Goal: Check status: Check status

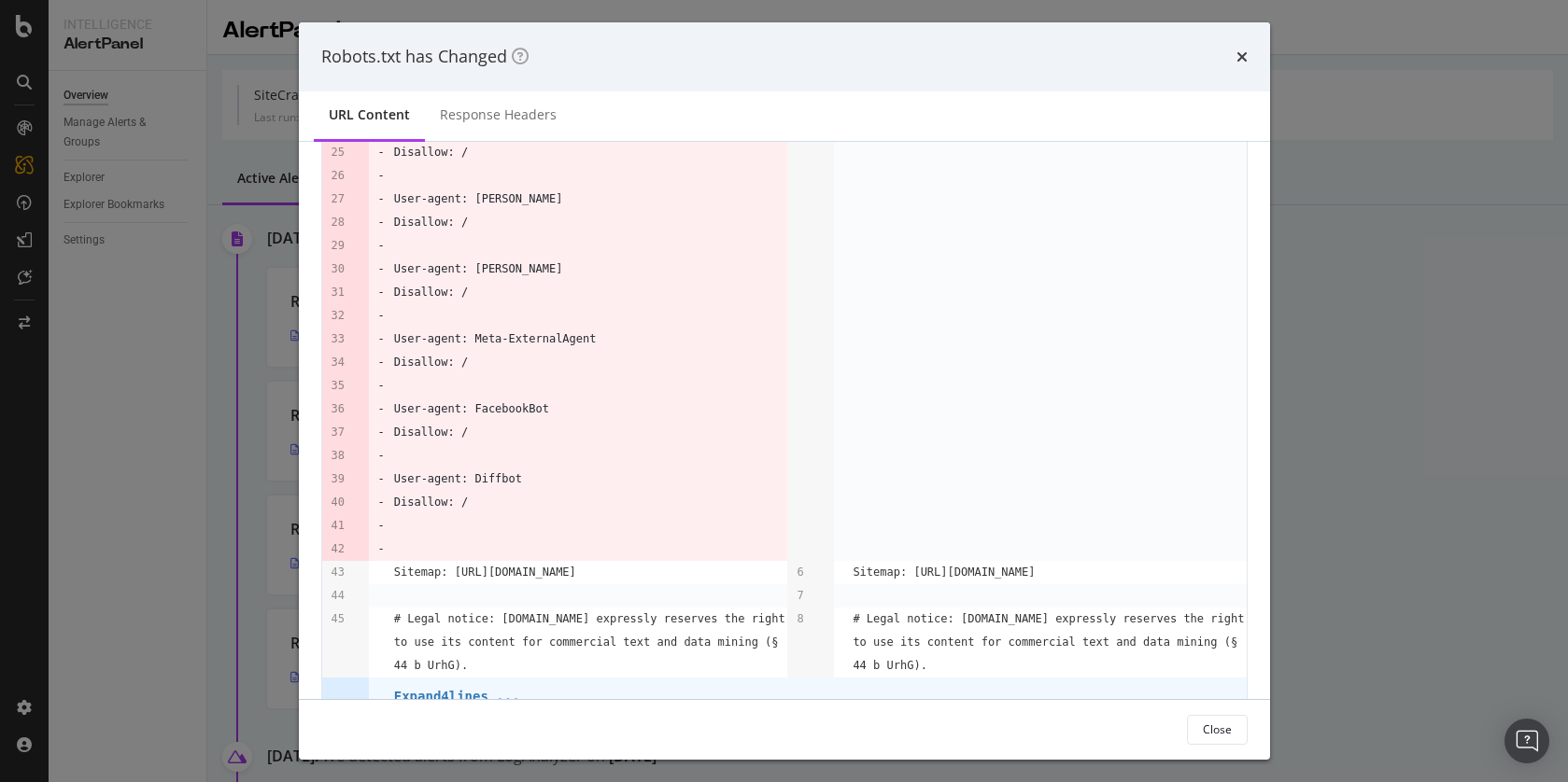
scroll to position [713, 0]
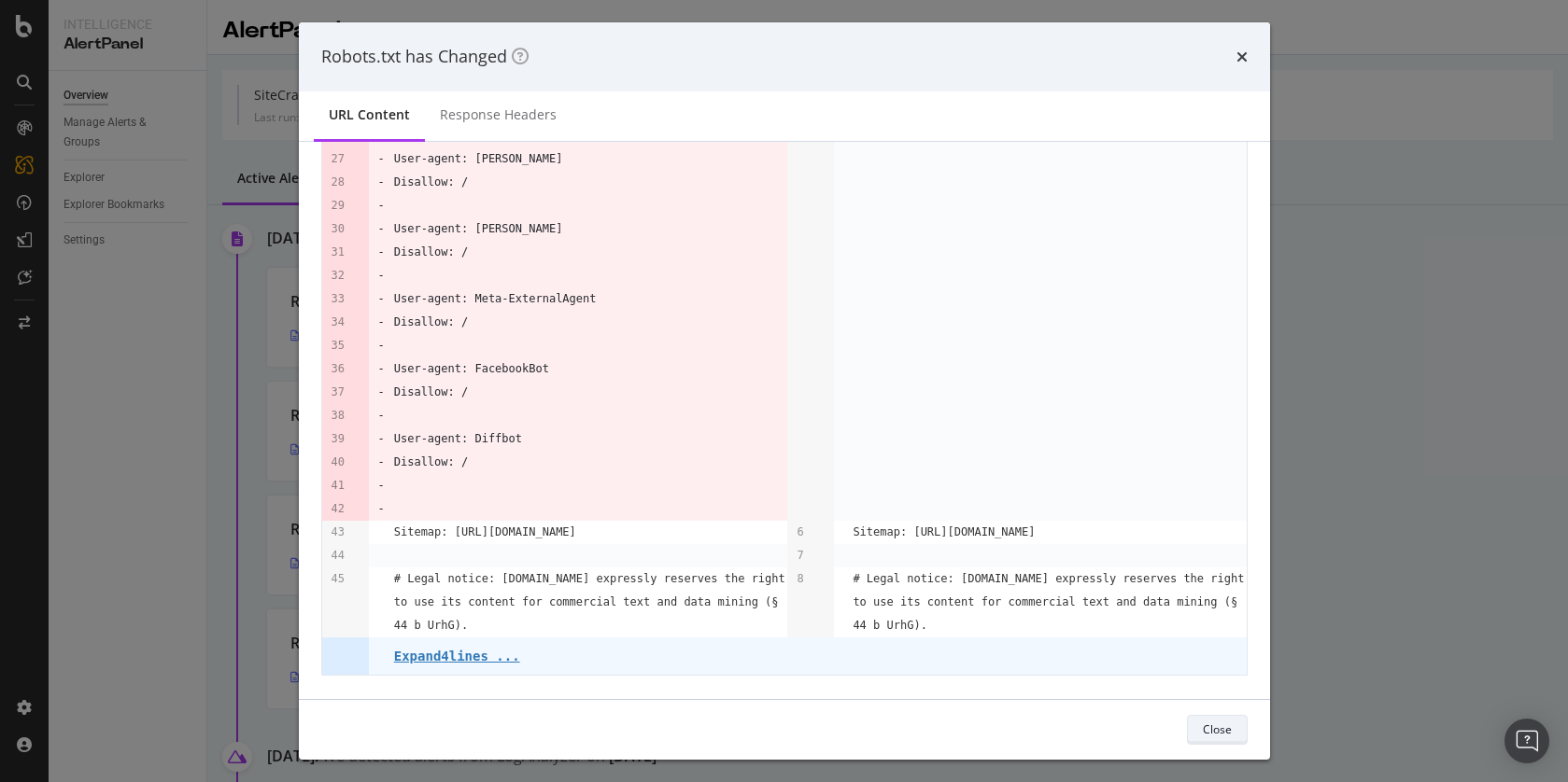
click at [1234, 735] on button "Close" at bounding box center [1216, 729] width 60 height 30
